Goal: Find specific page/section: Find specific page/section

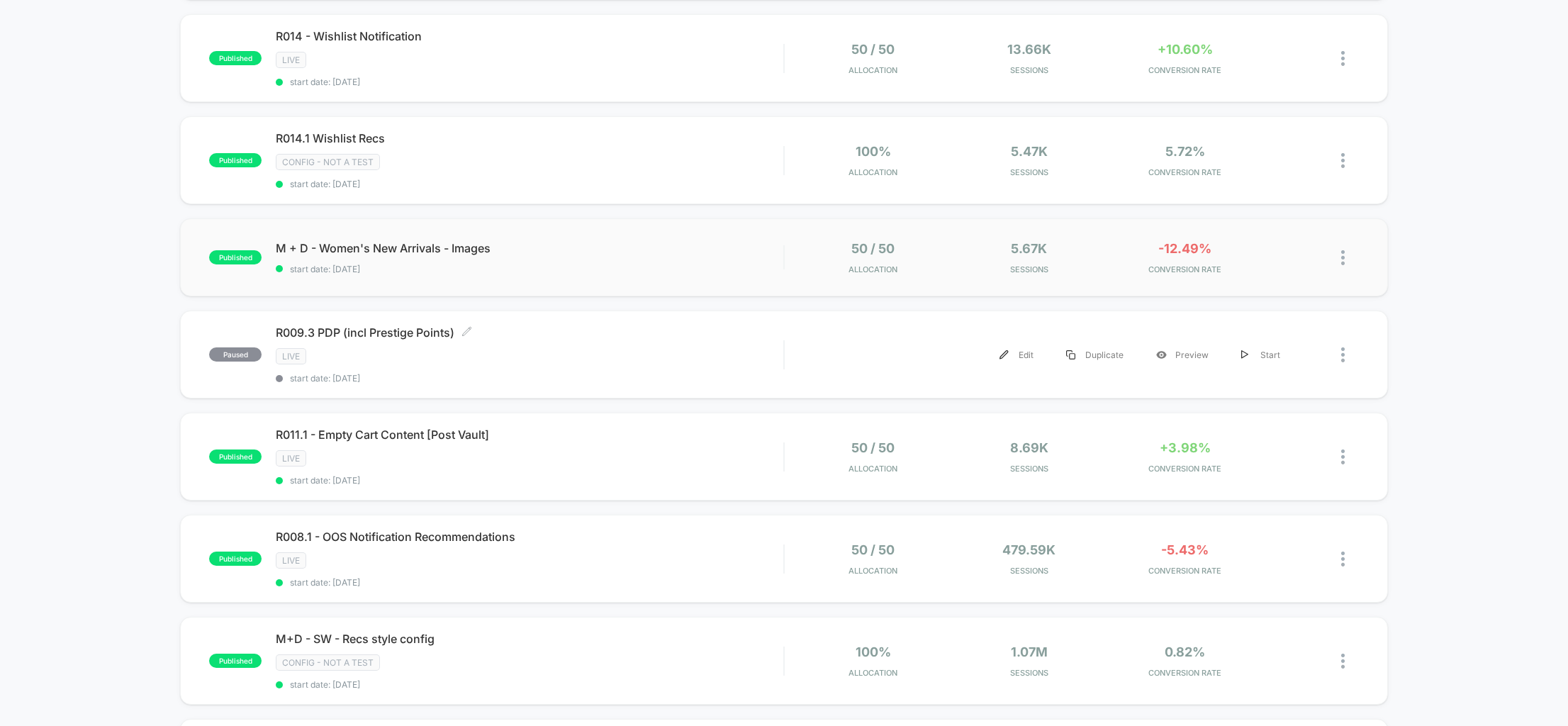
scroll to position [438, 0]
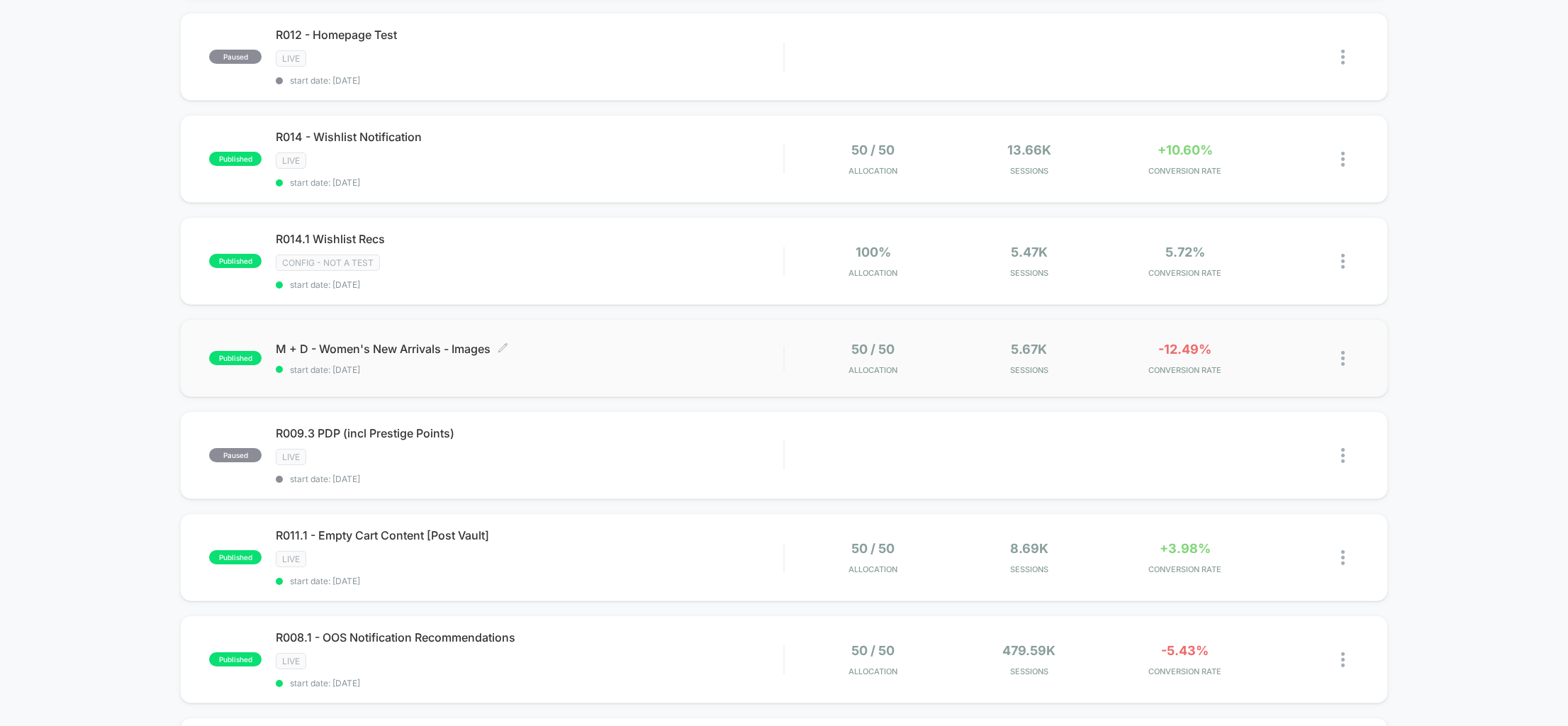
click at [725, 344] on span "M + D - Women's New Arrivals - Images Click to edit experience details" at bounding box center [528, 349] width 507 height 15
